Goal: Communication & Community: Answer question/provide support

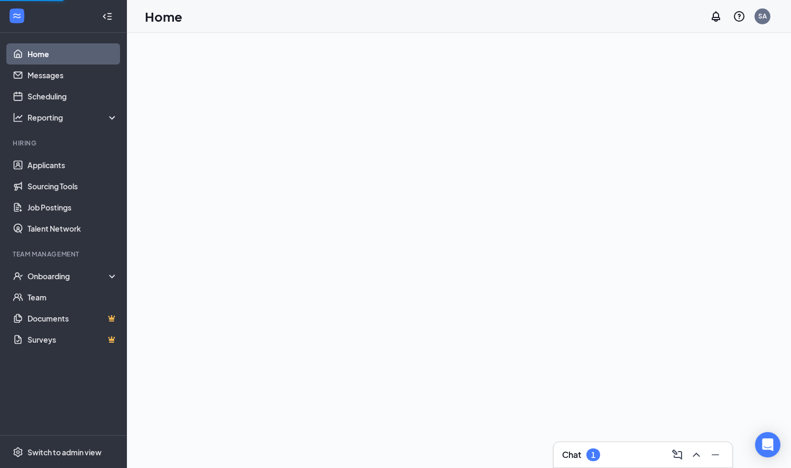
click at [557, 447] on div "Chat 1" at bounding box center [642, 454] width 179 height 25
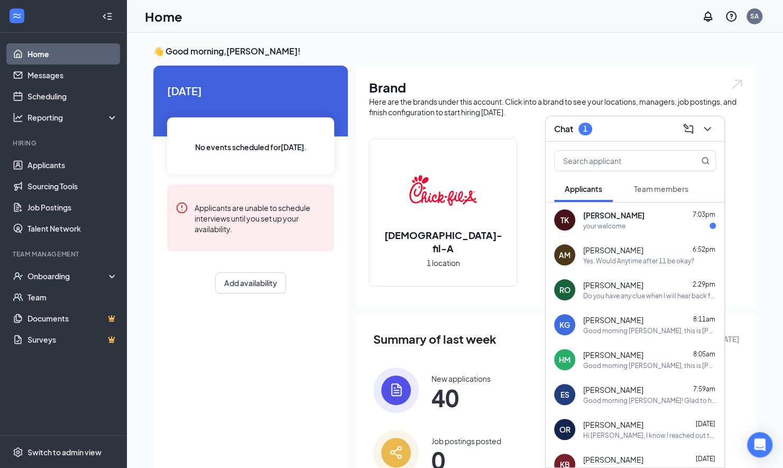
click at [595, 226] on div "your welcome" at bounding box center [604, 225] width 42 height 9
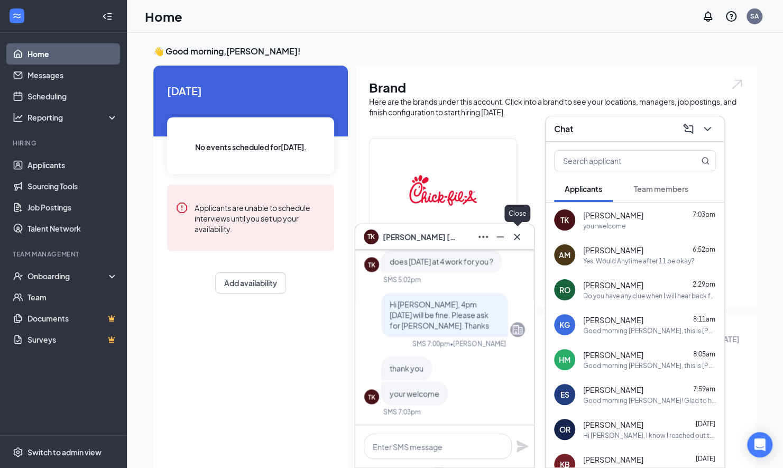
click at [516, 236] on icon "Cross" at bounding box center [517, 236] width 6 height 6
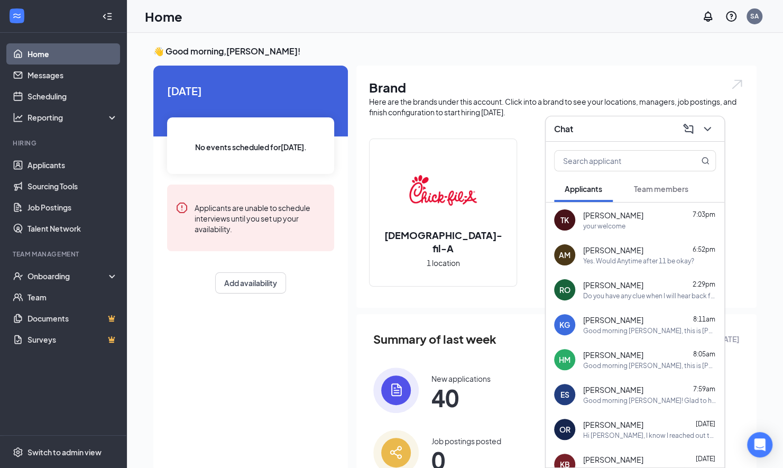
click at [648, 266] on div "AM [PERSON_NAME] 6:52pm Yes. Would Anytime after 11 be okay?" at bounding box center [634, 254] width 179 height 35
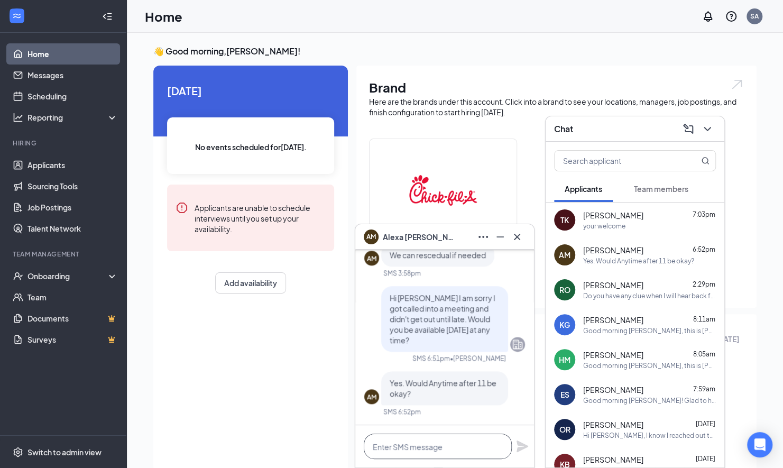
click at [408, 449] on textarea at bounding box center [438, 445] width 148 height 25
type textarea "are you available at 11:30?"
click at [521, 448] on icon "Plane" at bounding box center [522, 446] width 12 height 12
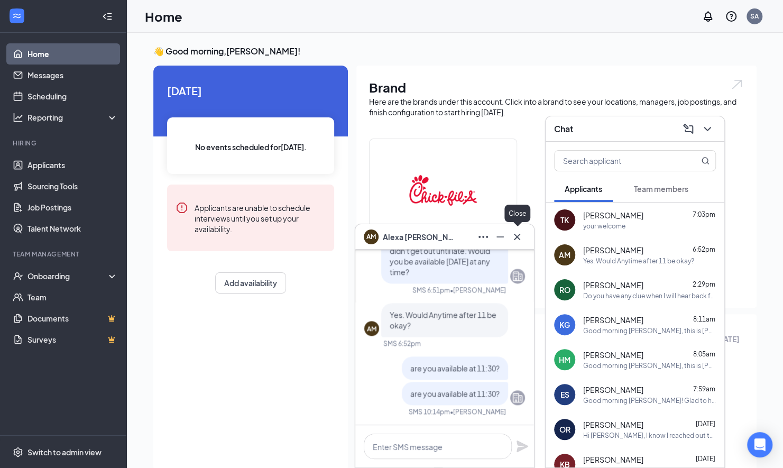
click at [517, 238] on icon "Cross" at bounding box center [517, 236] width 13 height 13
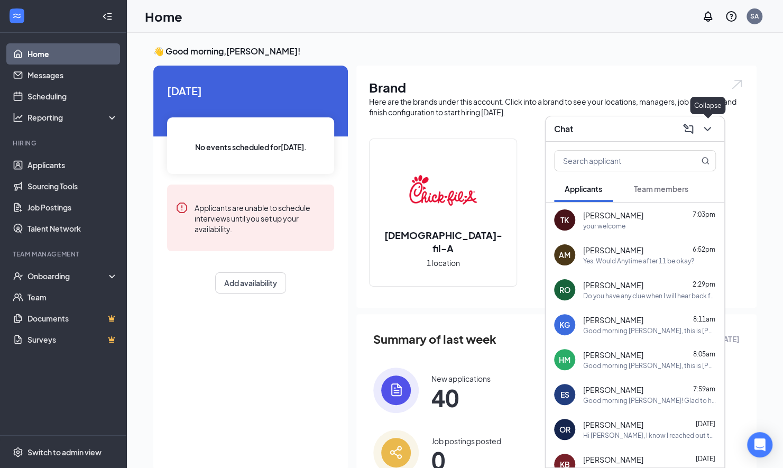
click at [708, 125] on icon "ChevronDown" at bounding box center [707, 129] width 13 height 13
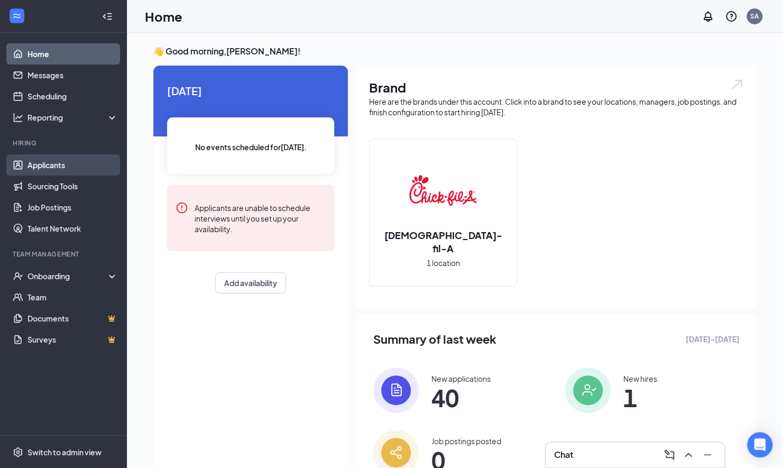
click at [71, 163] on link "Applicants" at bounding box center [72, 164] width 90 height 21
